Goal: Transaction & Acquisition: Download file/media

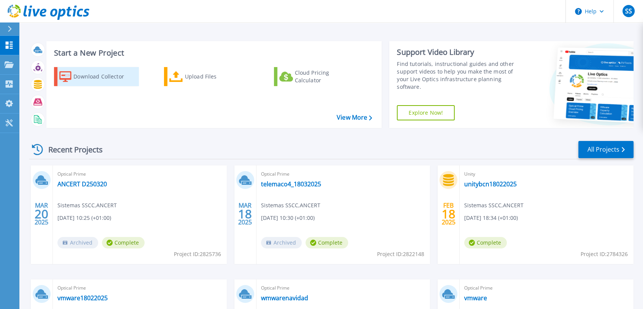
click at [106, 73] on div "Download Collector" at bounding box center [103, 76] width 61 height 15
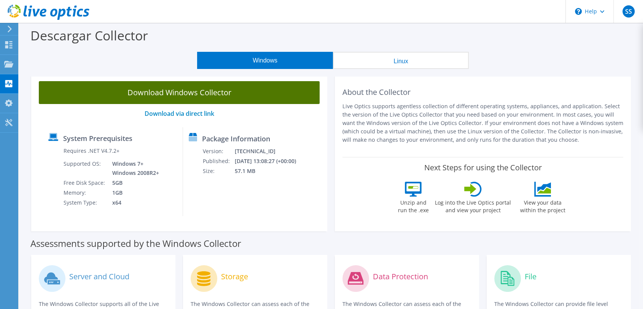
click at [214, 94] on link "Download Windows Collector" at bounding box center [179, 92] width 281 height 23
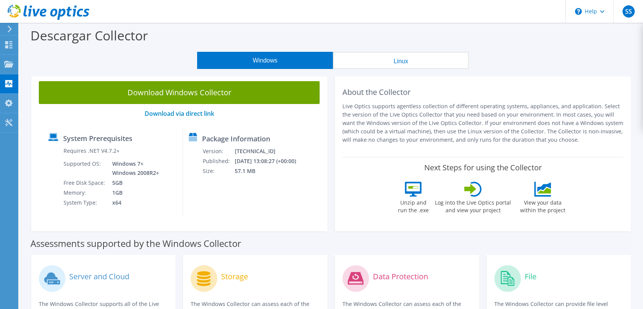
click at [612, 58] on div "Windows Linux" at bounding box center [333, 60] width 613 height 17
